Goal: Information Seeking & Learning: Find specific fact

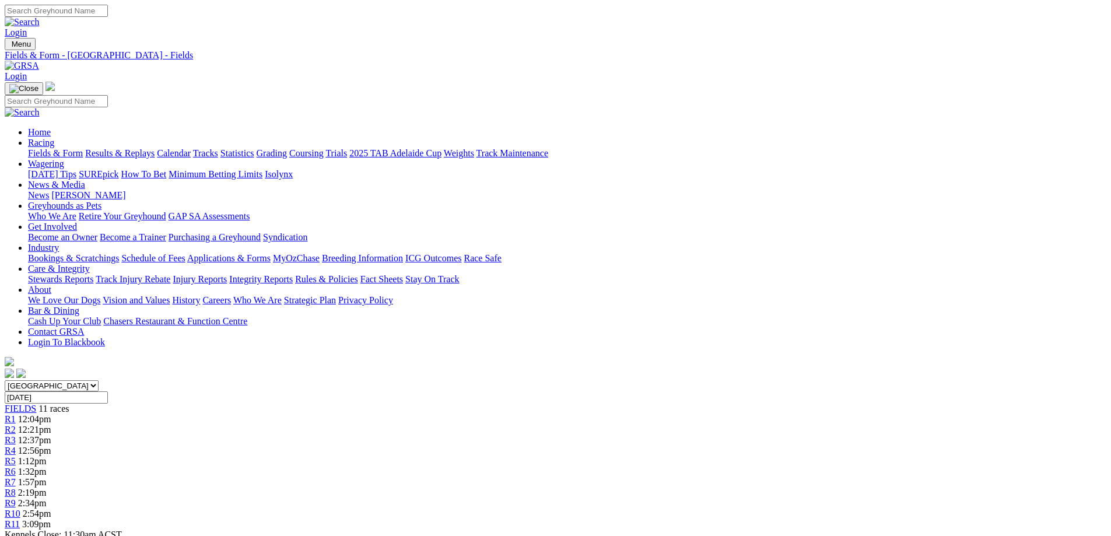
click at [108, 391] on input "Sunday, 5 Oct 2025" at bounding box center [56, 397] width 103 height 12
type input "[DATE]"
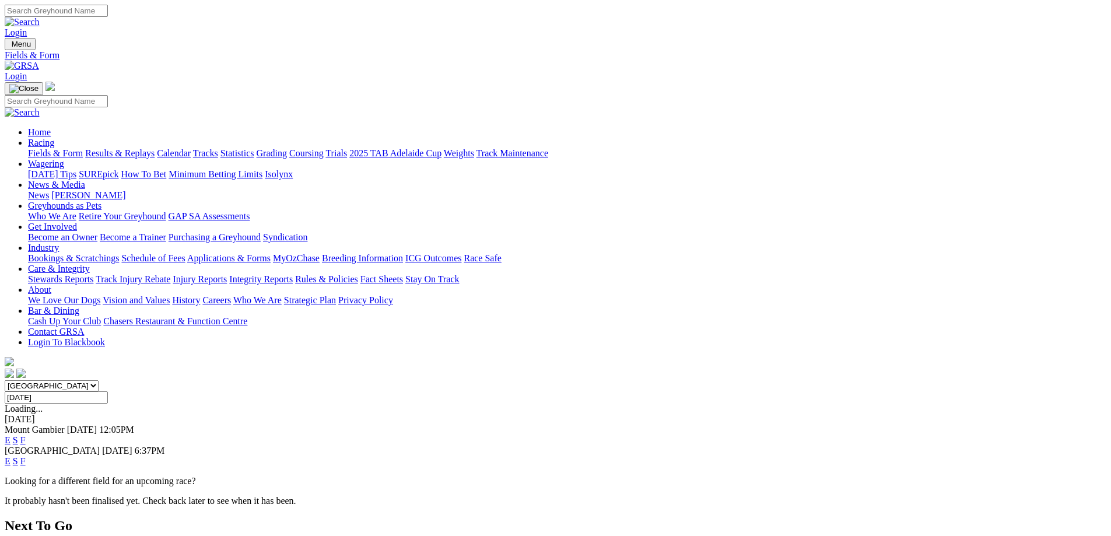
click at [26, 435] on link "F" at bounding box center [22, 440] width 5 height 10
